Goal: Transaction & Acquisition: Obtain resource

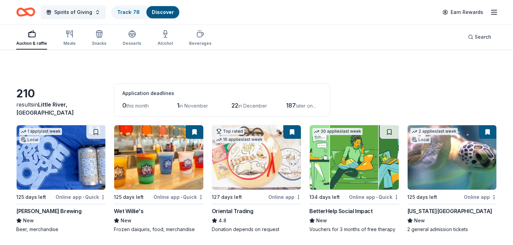
scroll to position [1314, 0]
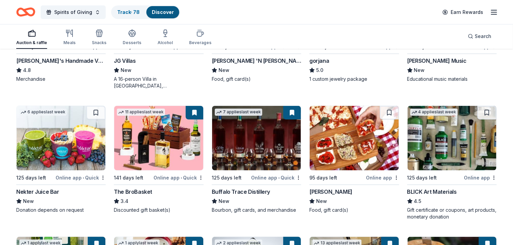
click at [358, 129] on img at bounding box center [354, 138] width 89 height 64
click at [367, 33] on div "Auction & raffle Meals Snacks Desserts Alcohol Beverages Search" at bounding box center [256, 36] width 481 height 25
click at [340, 139] on img at bounding box center [354, 138] width 89 height 64
click at [445, 142] on img at bounding box center [452, 138] width 89 height 64
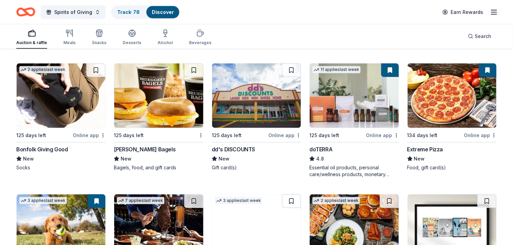
scroll to position [1620, 0]
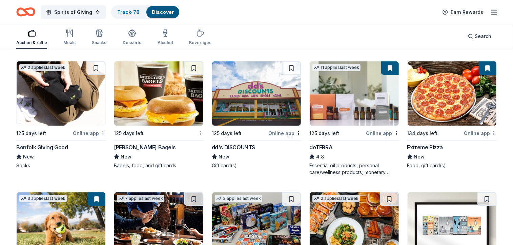
click at [144, 86] on img at bounding box center [158, 93] width 89 height 64
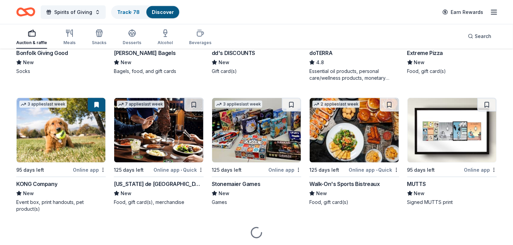
scroll to position [1719, 0]
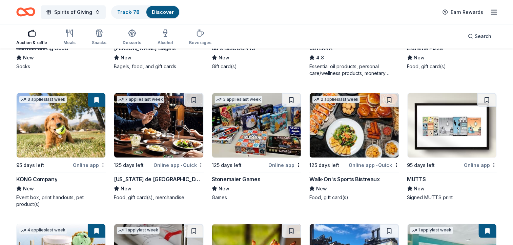
click at [147, 130] on img at bounding box center [158, 125] width 89 height 64
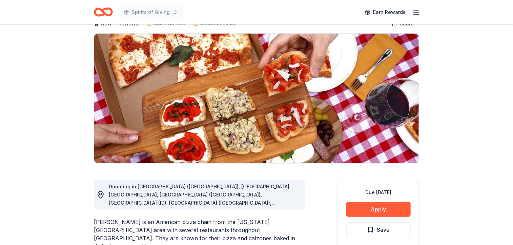
scroll to position [46, 0]
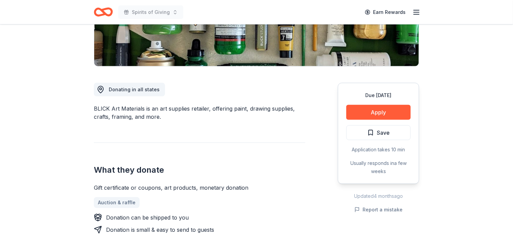
scroll to position [147, 0]
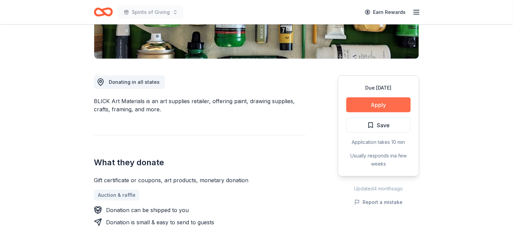
click at [384, 103] on button "Apply" at bounding box center [378, 104] width 64 height 15
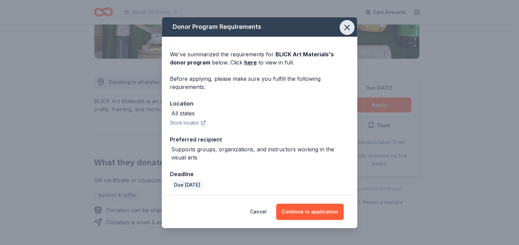
click at [342, 27] on icon "button" at bounding box center [346, 27] width 9 height 9
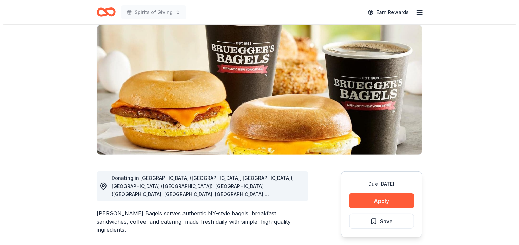
scroll to position [57, 0]
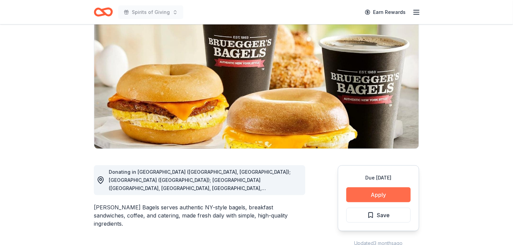
click at [386, 193] on button "Apply" at bounding box center [378, 194] width 64 height 15
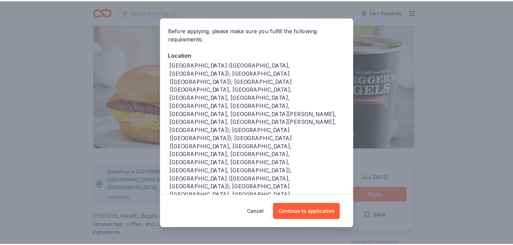
scroll to position [54, 0]
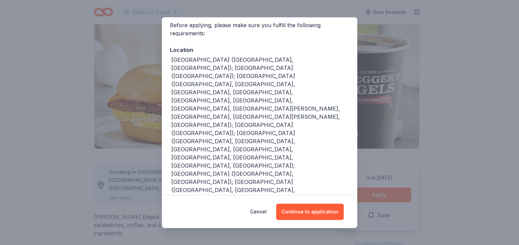
drag, startPoint x: 259, startPoint y: 211, endPoint x: 251, endPoint y: 190, distance: 22.4
click at [259, 211] on button "Cancel" at bounding box center [258, 211] width 17 height 16
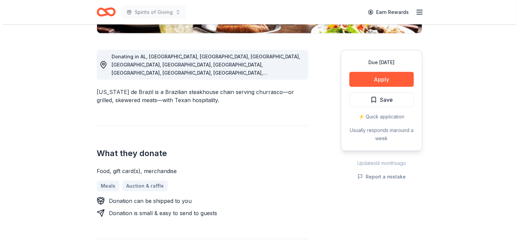
scroll to position [174, 0]
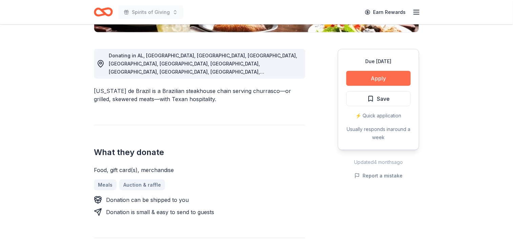
click at [386, 78] on button "Apply" at bounding box center [378, 78] width 64 height 15
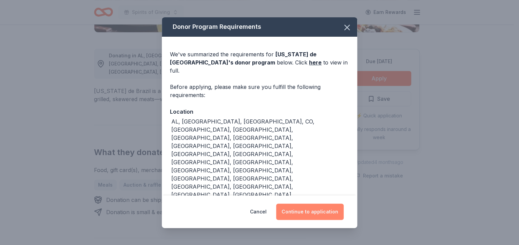
click at [315, 203] on button "Continue to application" at bounding box center [309, 211] width 67 height 16
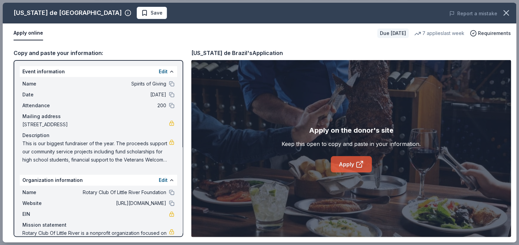
click at [349, 166] on link "Apply" at bounding box center [351, 164] width 41 height 16
